Goal: Task Accomplishment & Management: Use online tool/utility

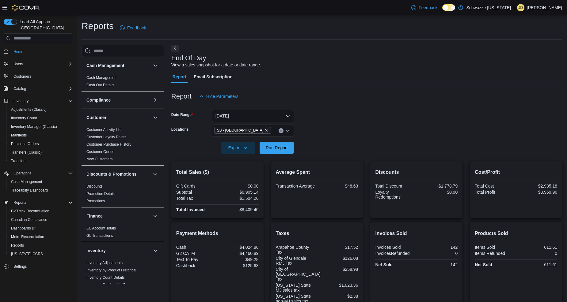
scroll to position [306, 0]
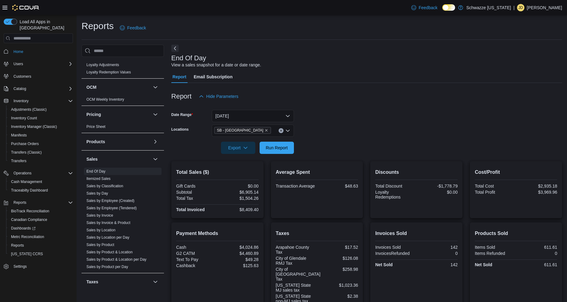
click at [265, 139] on div at bounding box center [366, 139] width 391 height 5
click at [267, 146] on span "Run Report" at bounding box center [277, 148] width 22 height 6
click at [272, 149] on span "Run Report" at bounding box center [277, 148] width 22 height 6
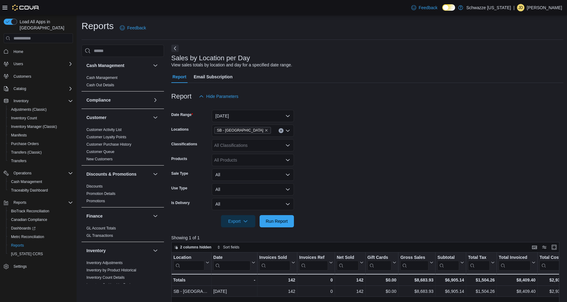
scroll to position [68, 0]
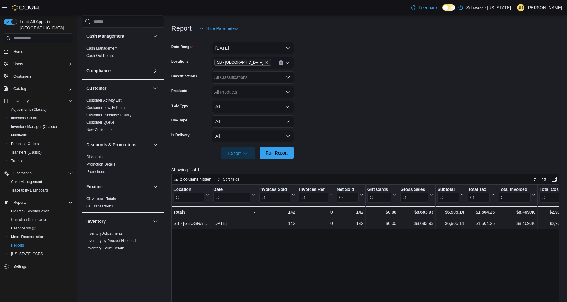
click at [287, 152] on span "Run Report" at bounding box center [277, 153] width 22 height 6
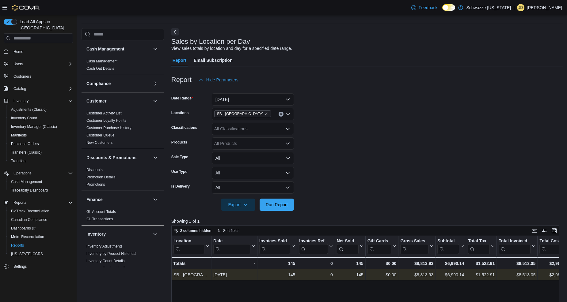
scroll to position [0, 0]
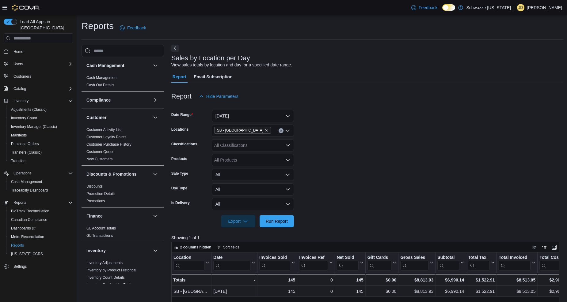
click at [275, 227] on div "Export Run Report" at bounding box center [232, 221] width 123 height 12
click at [282, 223] on span "Run Report" at bounding box center [277, 221] width 22 height 6
drag, startPoint x: 283, startPoint y: 222, endPoint x: 288, endPoint y: 216, distance: 7.4
click at [283, 222] on span "Run Report" at bounding box center [277, 221] width 22 height 6
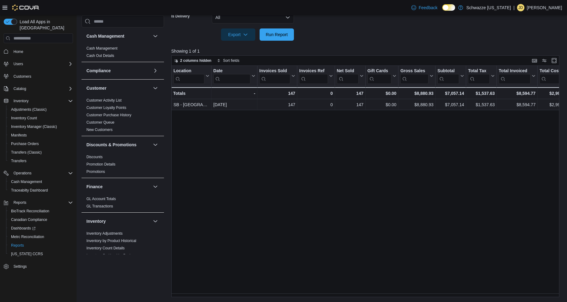
scroll to position [0, 343]
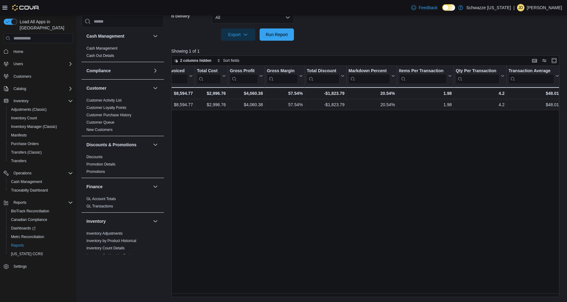
drag, startPoint x: 352, startPoint y: 292, endPoint x: 378, endPoint y: 289, distance: 26.3
click at [378, 289] on div "Location Click to view column header actions Date Click to view column header a…" at bounding box center [367, 182] width 392 height 232
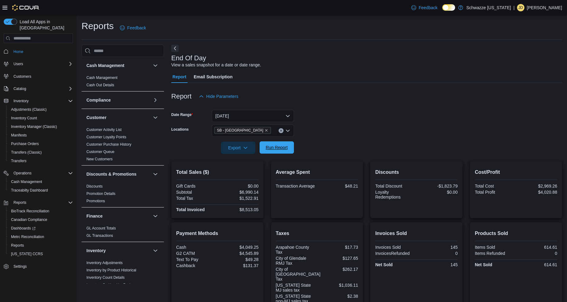
scroll to position [306, 0]
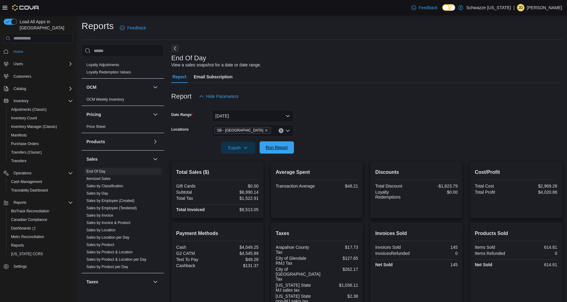
click at [280, 149] on span "Run Report" at bounding box center [277, 148] width 22 height 6
